Goal: Find specific page/section: Find specific page/section

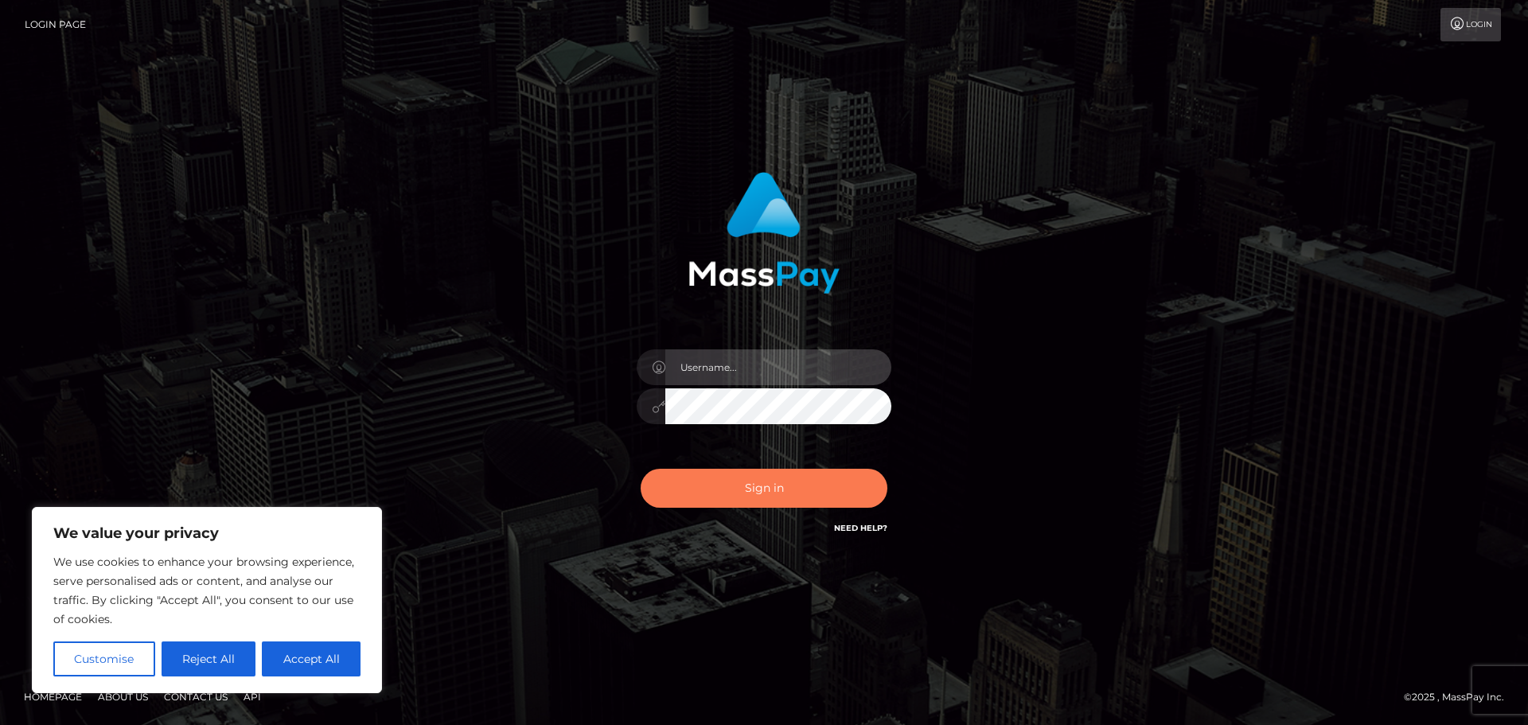
type input "hello.feetfinder"
click at [771, 478] on button "Sign in" at bounding box center [763, 488] width 247 height 39
type input "hello.feetfinder"
click at [808, 479] on button "Sign in" at bounding box center [763, 488] width 247 height 39
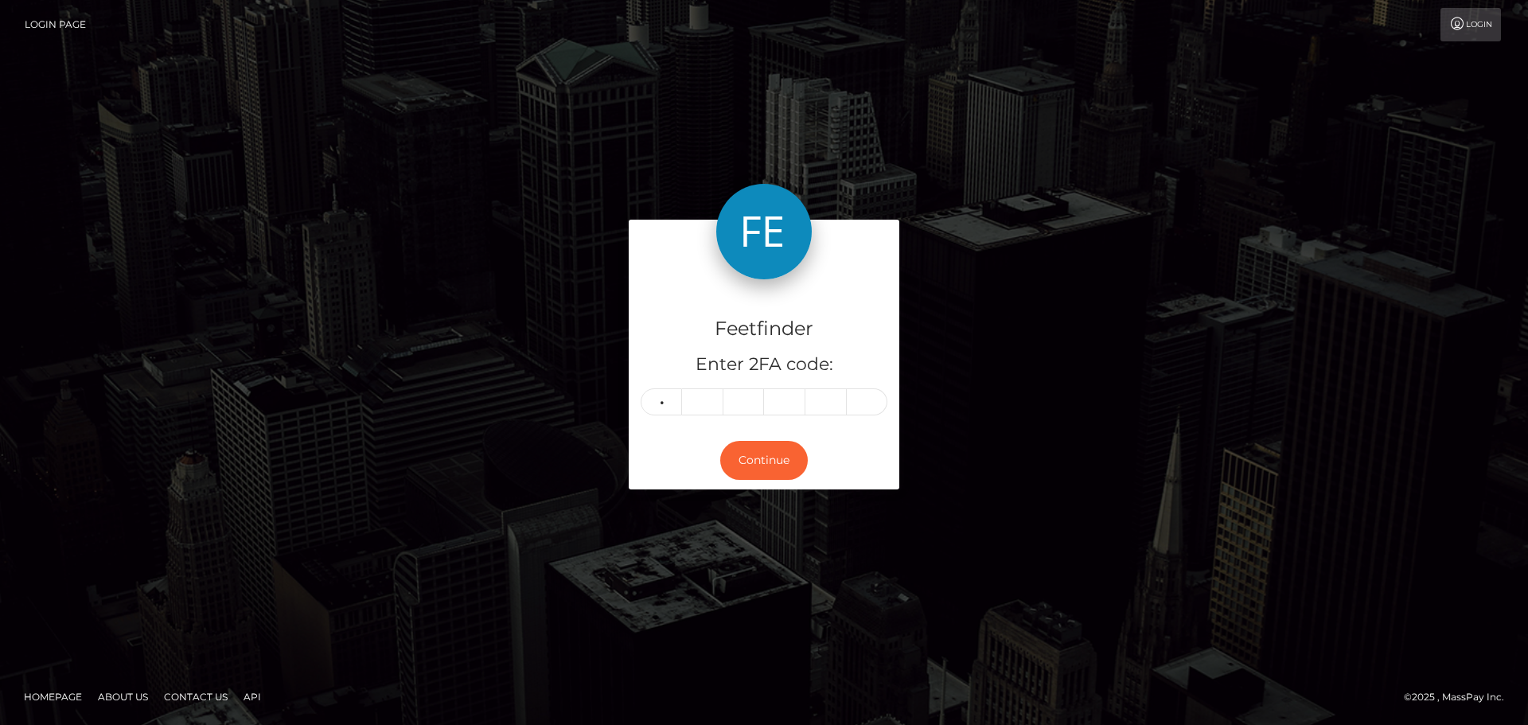
type input "8"
type input "7"
type input "2"
type input "3"
type input "9"
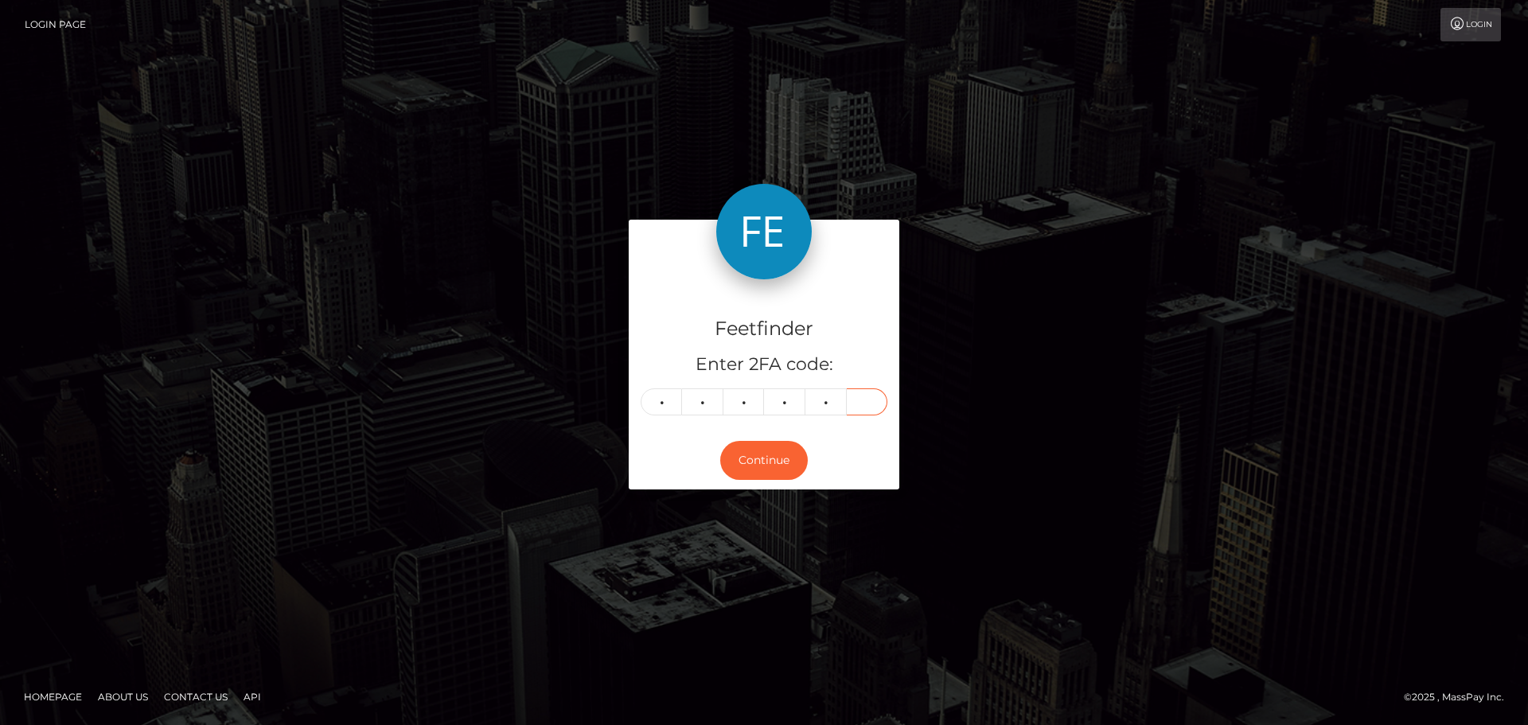
type input "6"
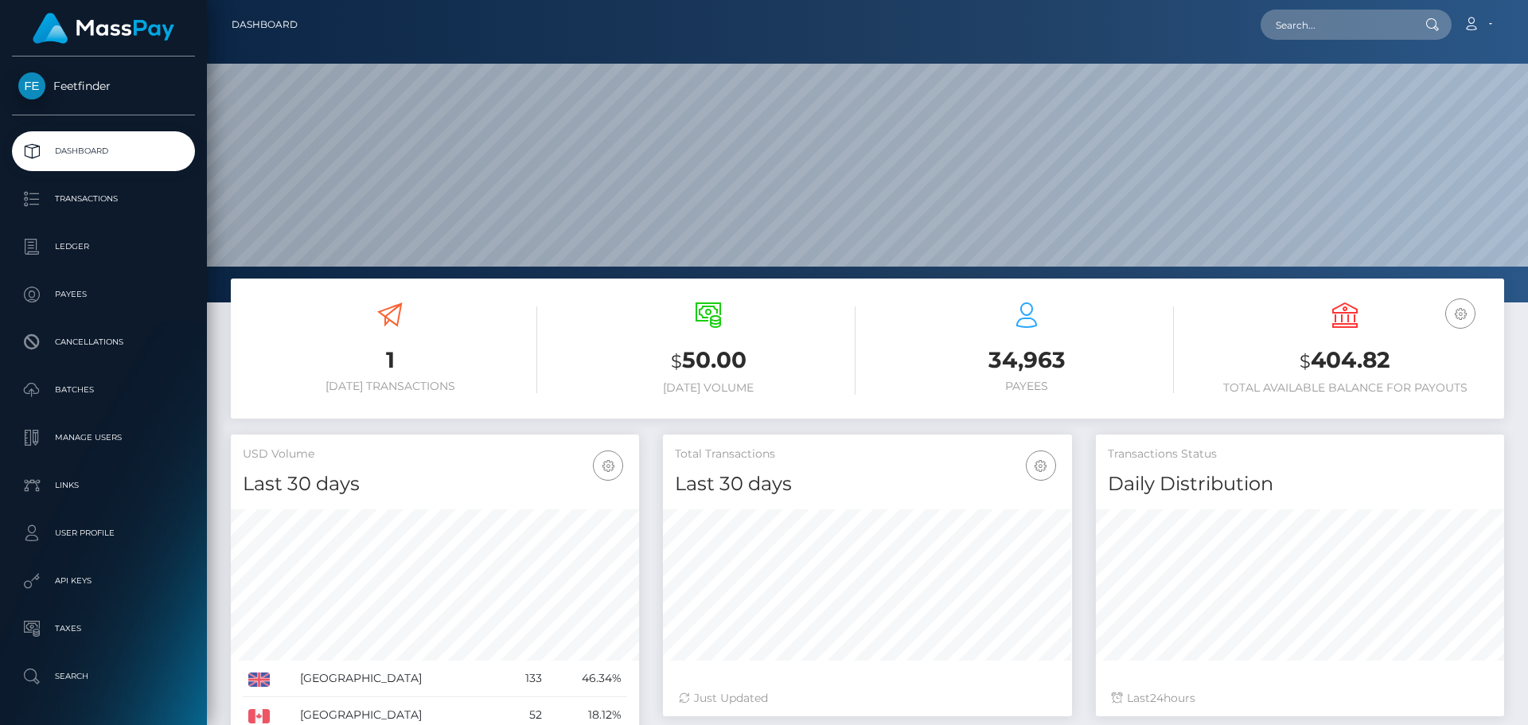
scroll to position [282, 409]
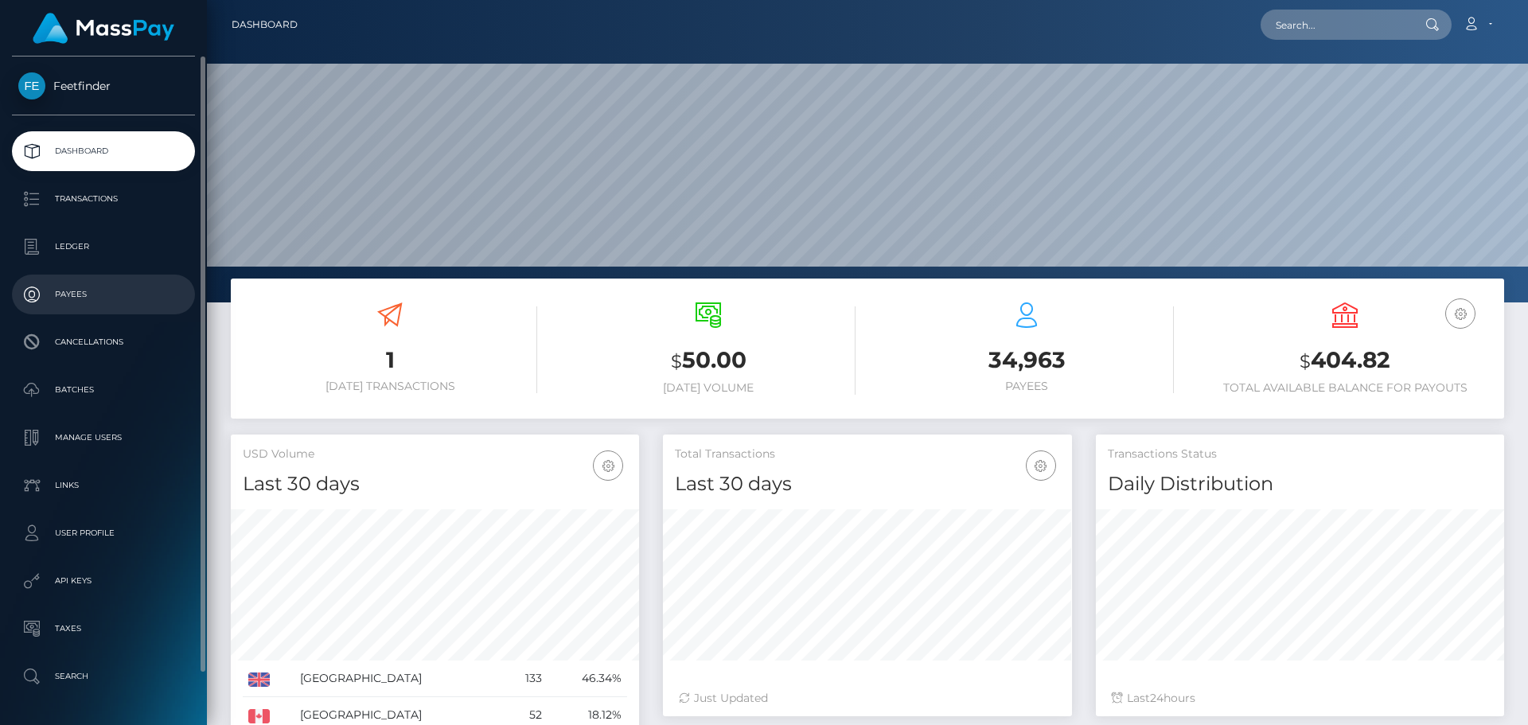
click at [63, 303] on p "Payees" at bounding box center [103, 294] width 170 height 24
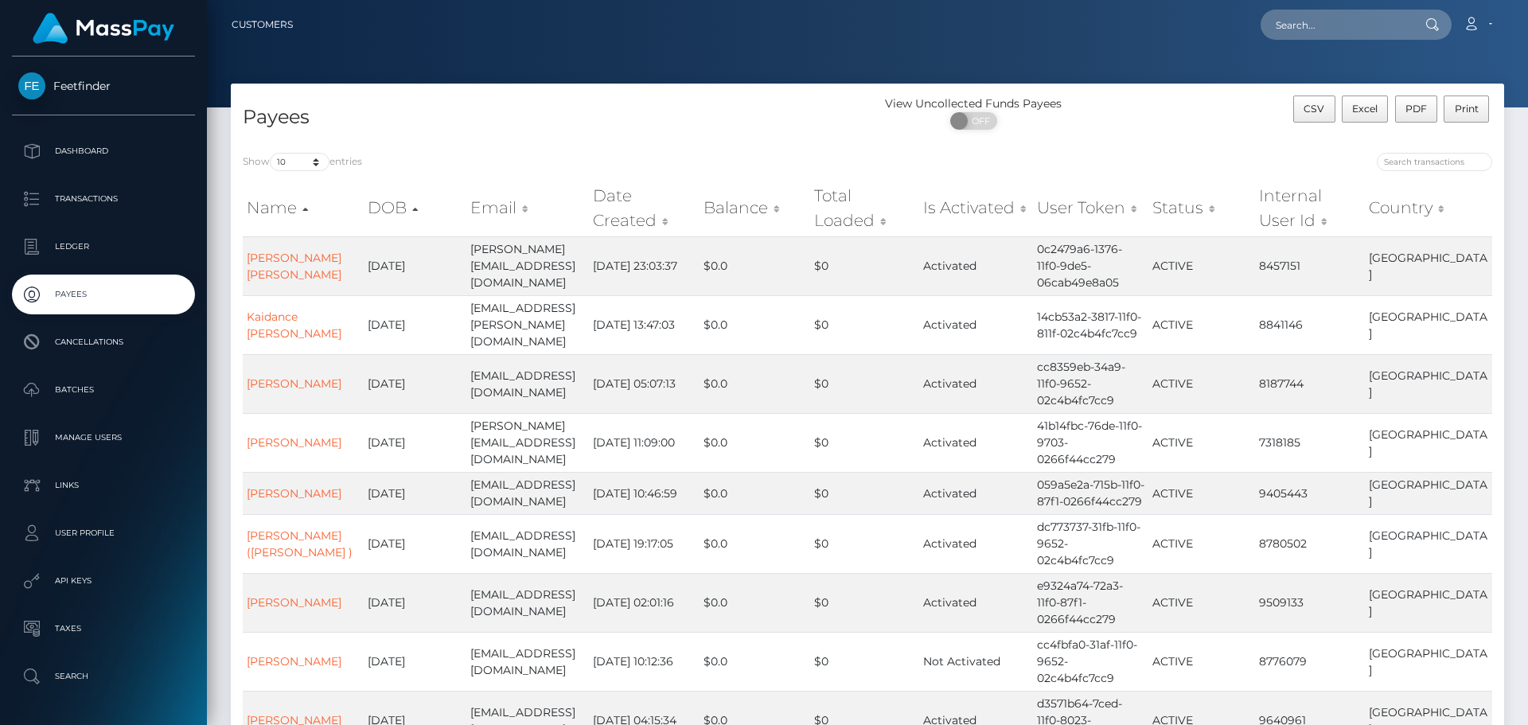
drag, startPoint x: 1407, startPoint y: 150, endPoint x: 1410, endPoint y: 159, distance: 10.1
click at [1410, 158] on div "Show 10 25 50 100 250 entries Name DOB Email Date Created Balance Total Loaded …" at bounding box center [867, 507] width 1273 height 733
click at [1417, 171] on div at bounding box center [1185, 164] width 613 height 22
click at [1419, 164] on input "search" at bounding box center [1433, 162] width 115 height 18
paste input "92406e87-8b22-11f0-bd85-0694aced620b"
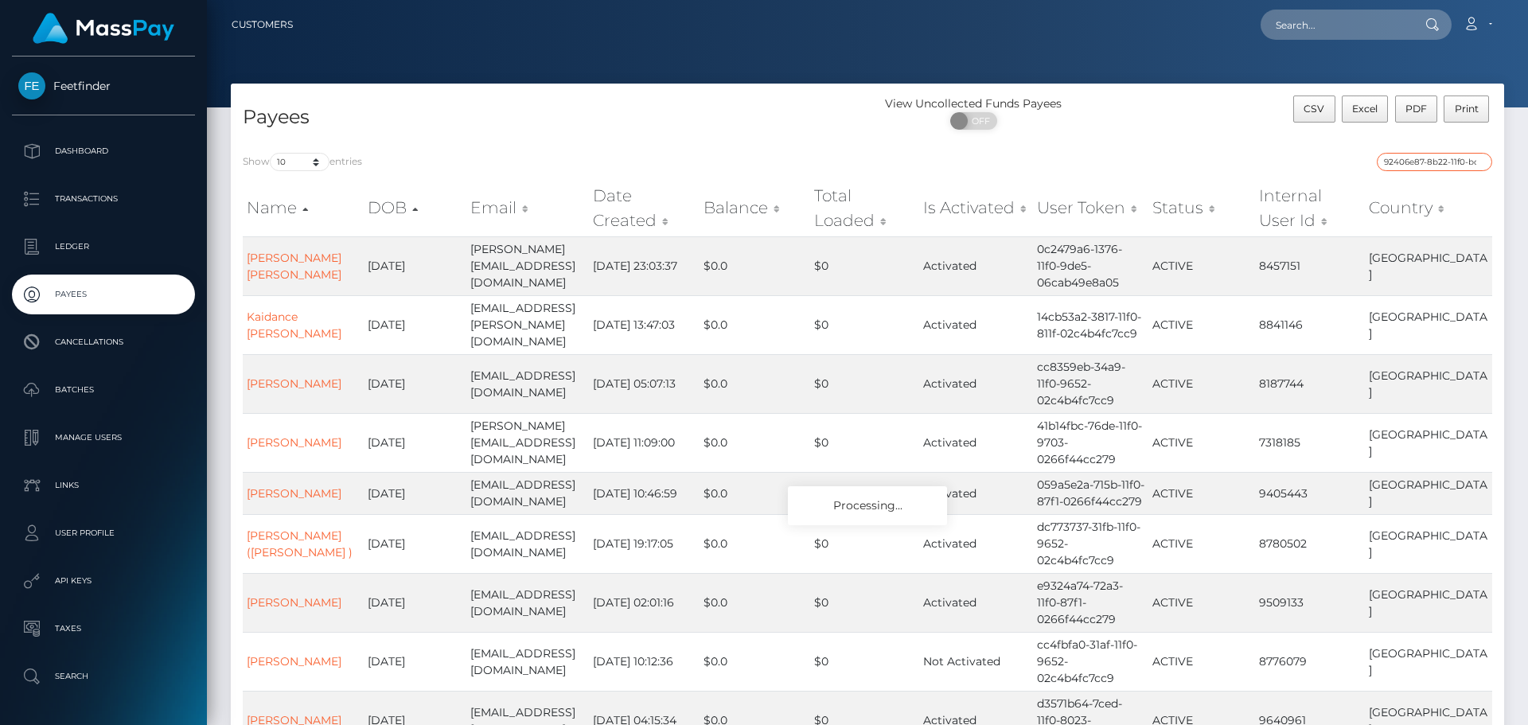
scroll to position [0, 78]
type input "92406e87-8b22-11f0-bd85-0694aced620b"
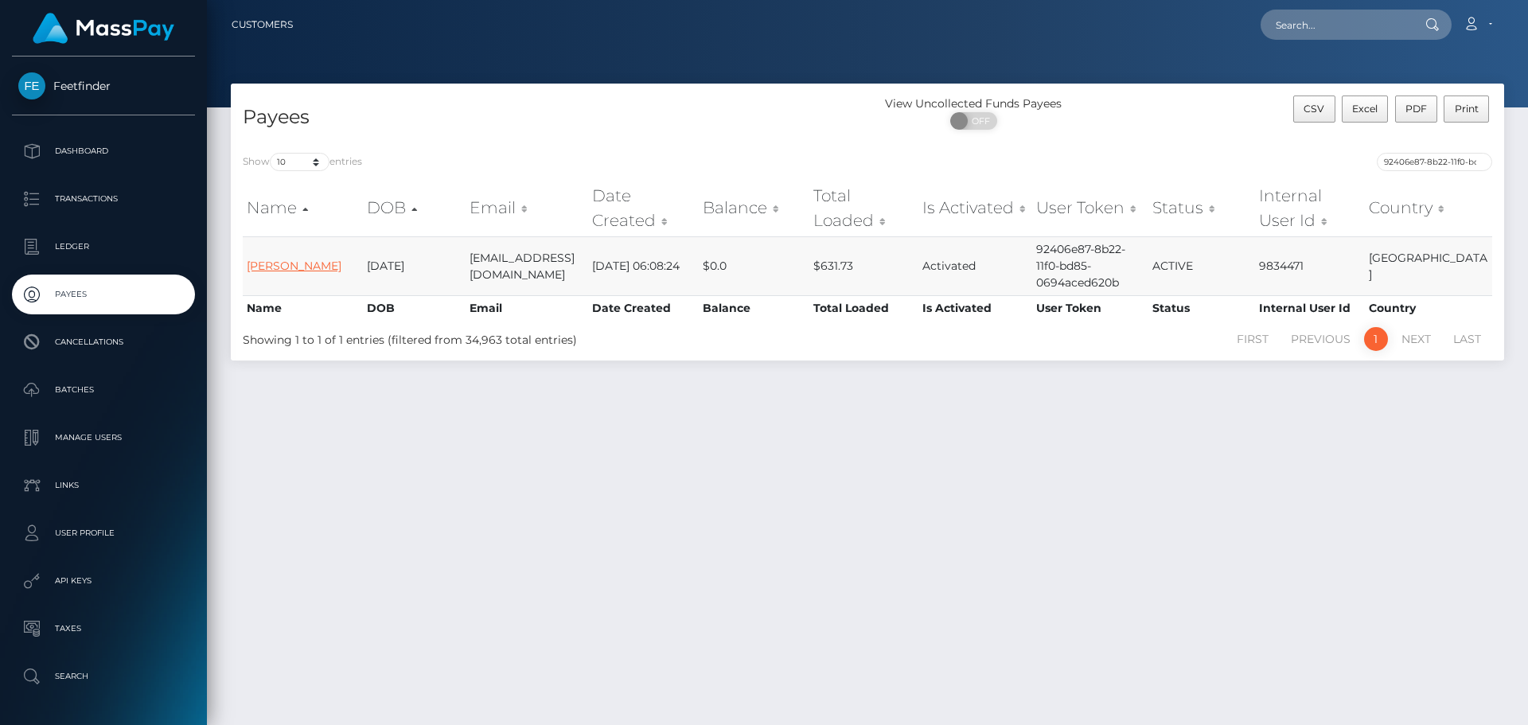
click at [276, 261] on link "ANDREW DAVID ASHCROFT" at bounding box center [294, 266] width 95 height 14
click at [278, 263] on link "ANDREW DAVID ASHCROFT" at bounding box center [294, 266] width 95 height 14
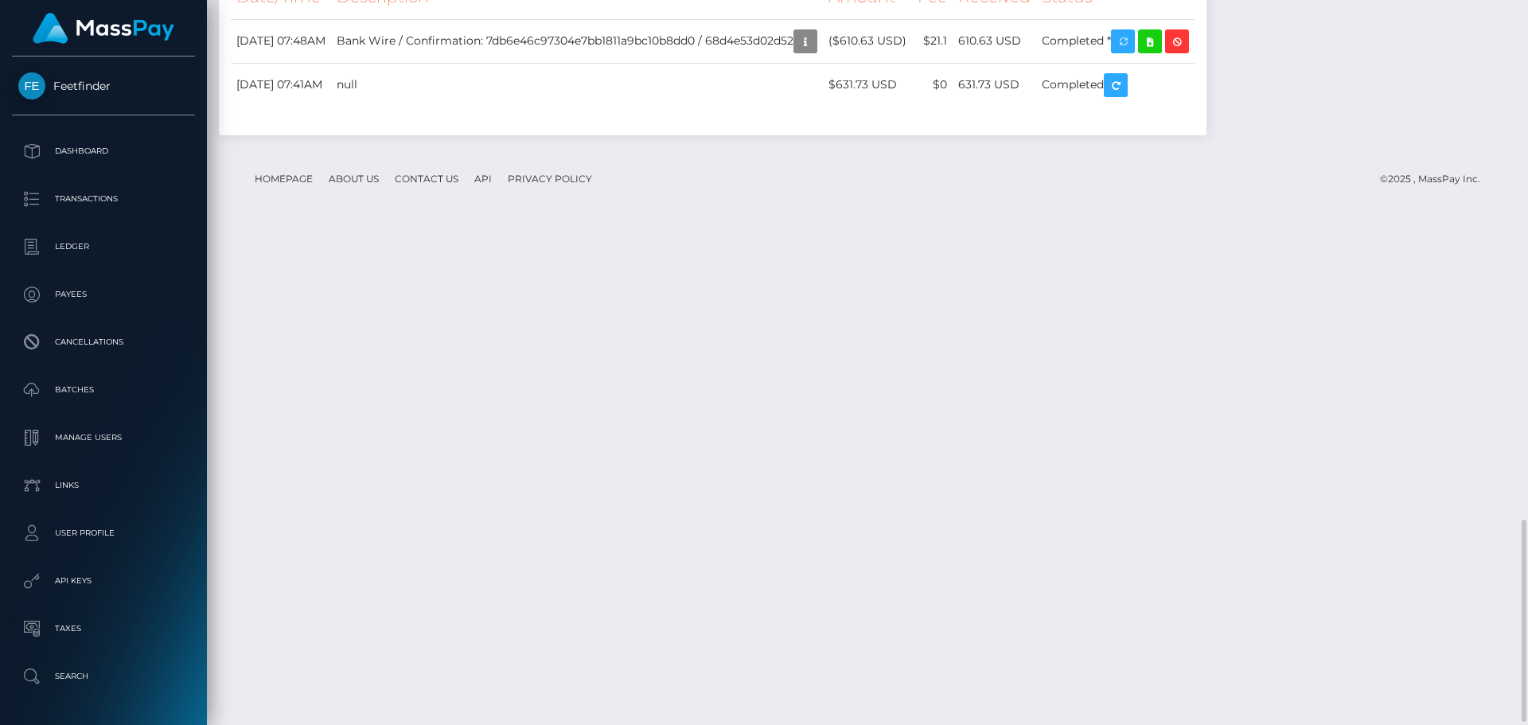
scroll to position [1865, 0]
